Goal: Transaction & Acquisition: Purchase product/service

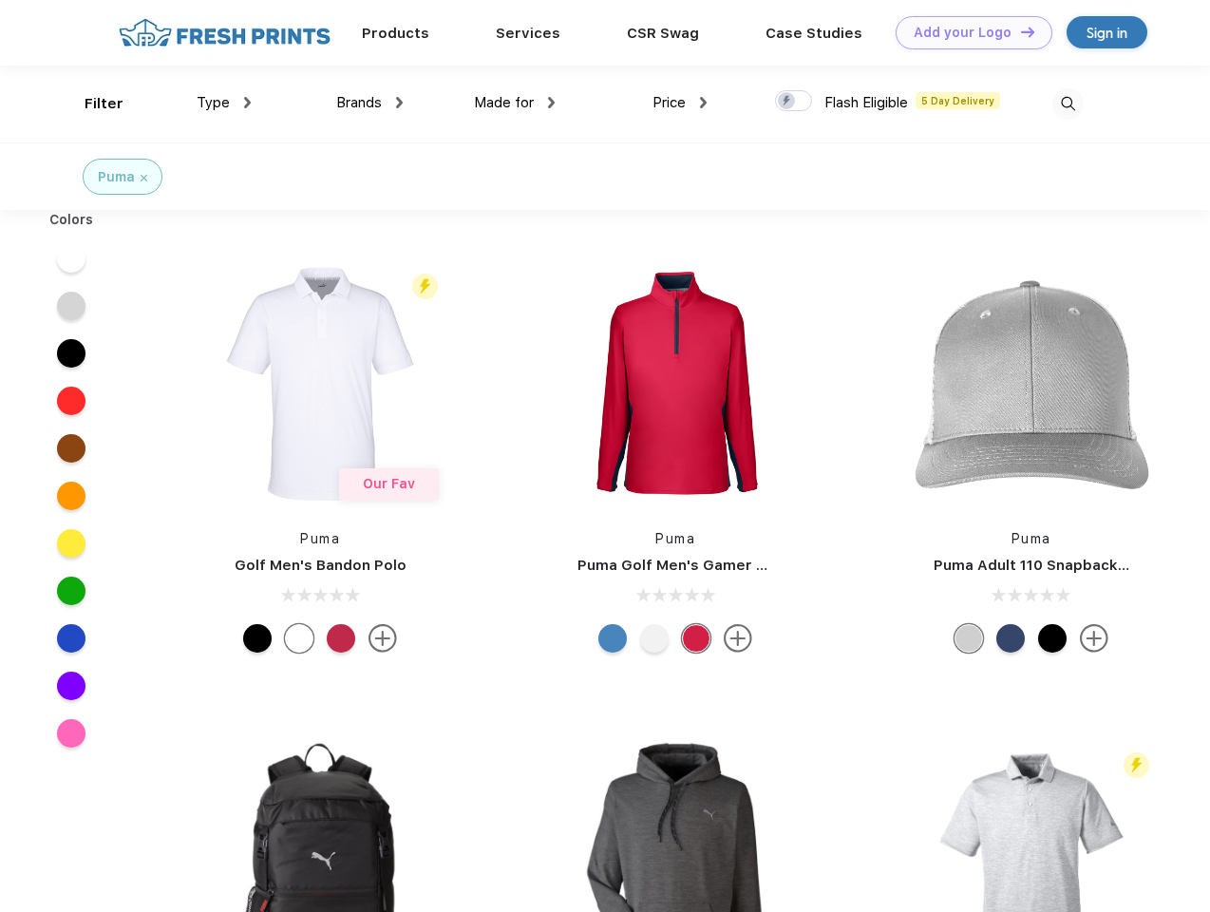
click at [967, 32] on link "Add your Logo Design Tool" at bounding box center [974, 32] width 157 height 33
click at [0, 0] on div "Design Tool" at bounding box center [0, 0] width 0 height 0
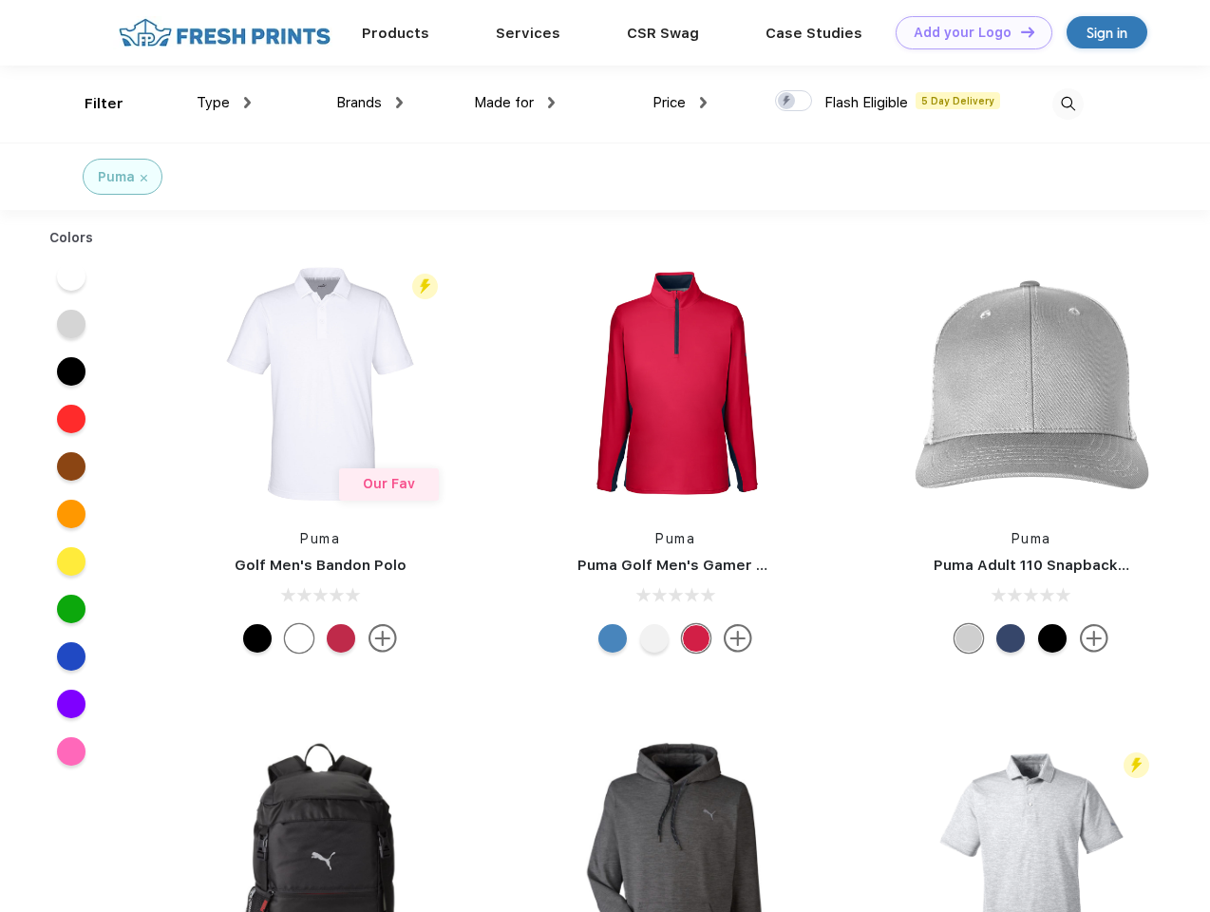
click at [1019, 31] on link "Add your Logo Design Tool" at bounding box center [974, 32] width 157 height 33
click at [91, 104] on div "Filter" at bounding box center [104, 104] width 39 height 22
click at [224, 103] on span "Type" at bounding box center [213, 102] width 33 height 17
click at [369, 103] on span "Brands" at bounding box center [359, 102] width 46 height 17
click at [515, 103] on span "Made for" at bounding box center [504, 102] width 60 height 17
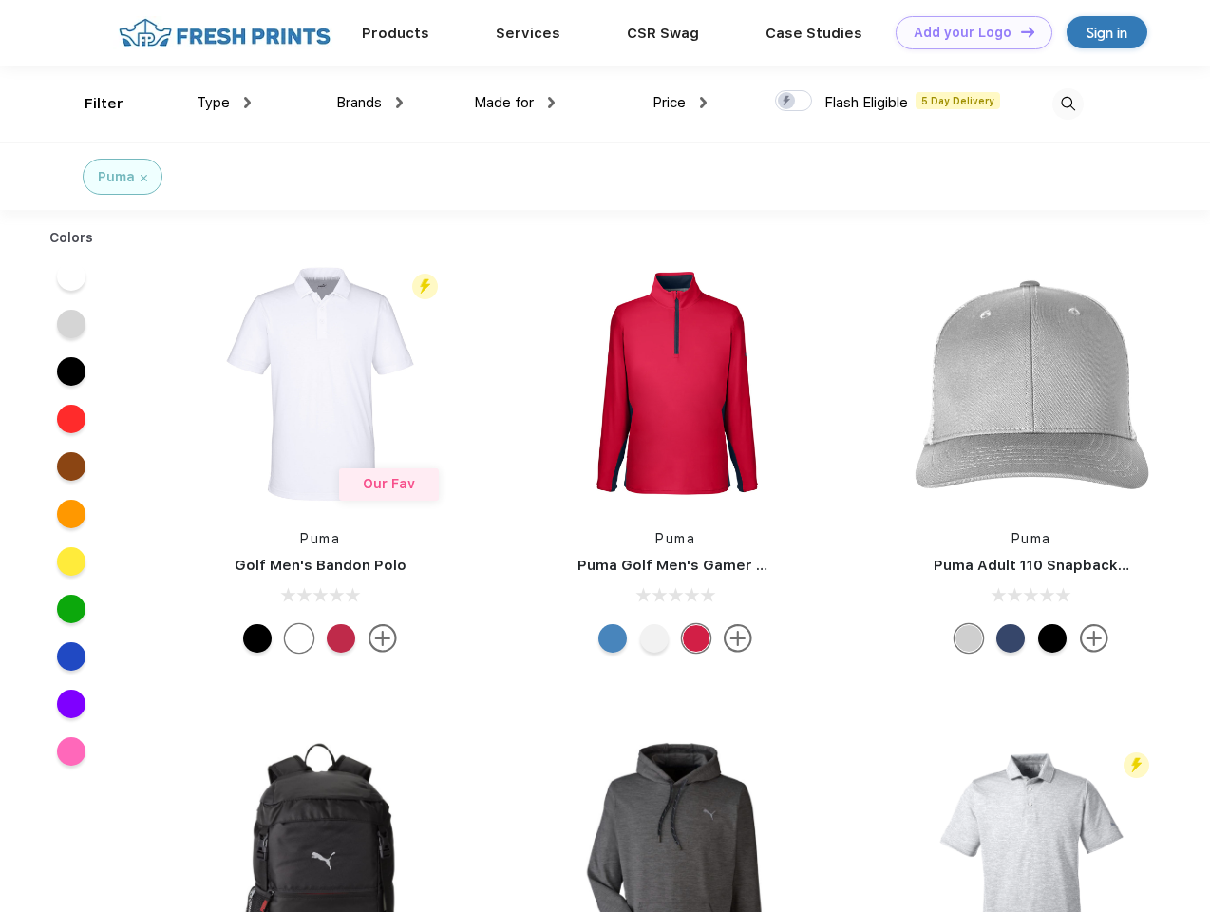
click at [680, 103] on span "Price" at bounding box center [668, 102] width 33 height 17
click at [794, 102] on div at bounding box center [793, 100] width 37 height 21
click at [787, 102] on input "checkbox" at bounding box center [781, 95] width 12 height 12
click at [1067, 104] on img at bounding box center [1067, 103] width 31 height 31
